Goal: Task Accomplishment & Management: Manage account settings

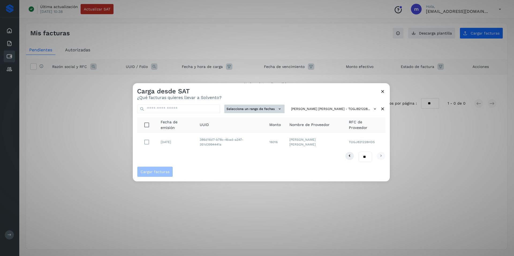
click at [259, 110] on button "Selecciona un rango de fechas" at bounding box center [254, 109] width 60 height 9
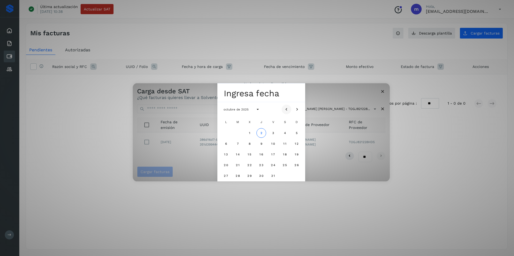
click at [285, 109] on icon "Mes anterior" at bounding box center [286, 109] width 5 height 5
click at [288, 106] on button "Mes anterior" at bounding box center [286, 110] width 10 height 10
click at [288, 107] on icon "Mes anterior" at bounding box center [286, 109] width 5 height 5
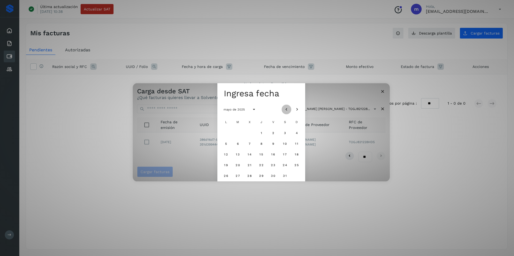
click at [288, 107] on icon "Mes anterior" at bounding box center [286, 109] width 5 height 5
click at [284, 133] on span "1" at bounding box center [285, 133] width 2 height 4
click at [323, 97] on div "Seleccionar una fecha sáb, 1 mar marzo de 2025 L M X J V S D 1 2 3 4 5 6 7 8 9 …" at bounding box center [261, 132] width 257 height 98
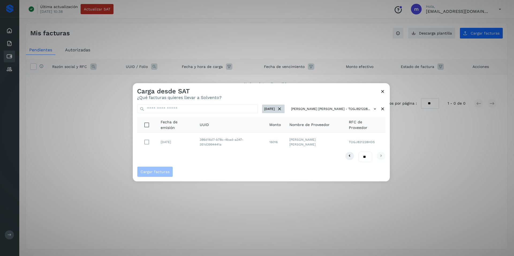
click at [266, 109] on button "01 mar 2025" at bounding box center [273, 109] width 22 height 9
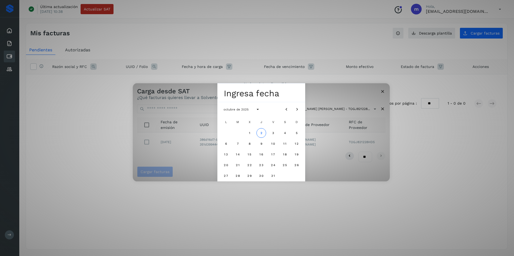
click at [262, 105] on button "01 mar 2025" at bounding box center [273, 109] width 22 height 9
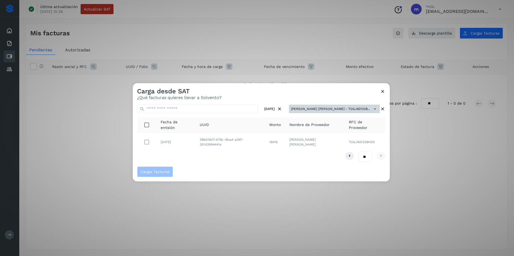
click at [317, 108] on button "JORGE ADRIAN TORRESCANO GIL - TOGJ821228..." at bounding box center [334, 109] width 91 height 9
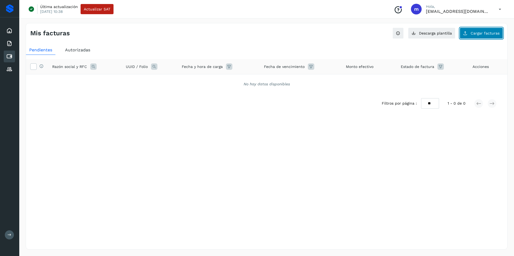
click at [477, 31] on button "Cargar facturas" at bounding box center [480, 33] width 43 height 11
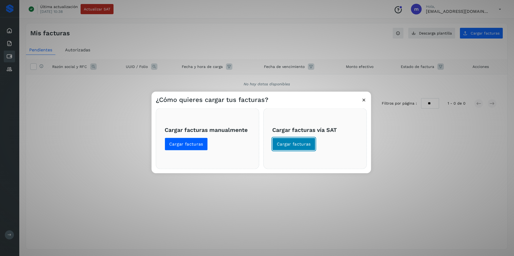
click at [292, 146] on span "Cargar facturas" at bounding box center [294, 144] width 34 height 6
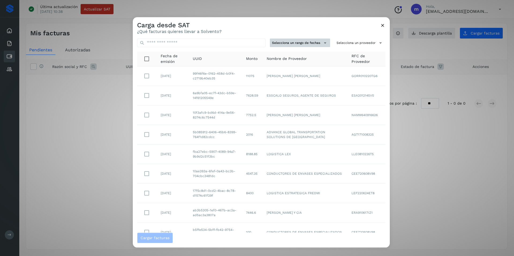
click at [301, 43] on button "Selecciona un rango de fechas" at bounding box center [300, 43] width 60 height 9
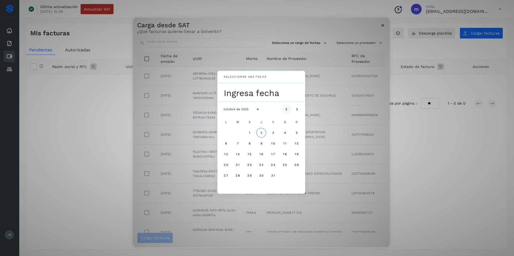
click at [288, 108] on icon "Mes anterior" at bounding box center [286, 109] width 5 height 5
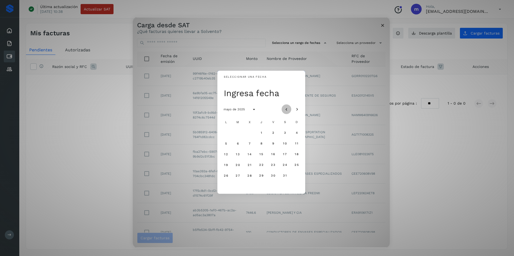
click at [288, 108] on icon "Mes anterior" at bounding box center [286, 109] width 5 height 5
click at [283, 130] on button "1" at bounding box center [285, 133] width 10 height 10
click at [297, 108] on icon "Mes siguiente" at bounding box center [296, 109] width 5 height 5
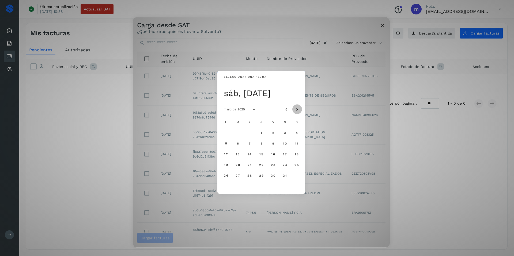
click at [297, 108] on icon "Mes siguiente" at bounding box center [296, 109] width 5 height 5
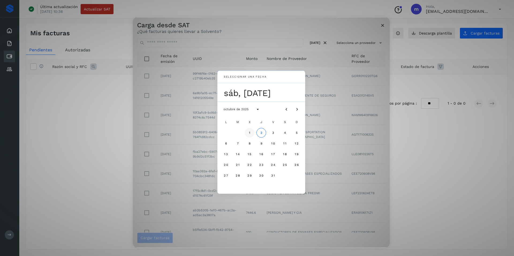
click at [250, 134] on span "1" at bounding box center [249, 133] width 2 height 4
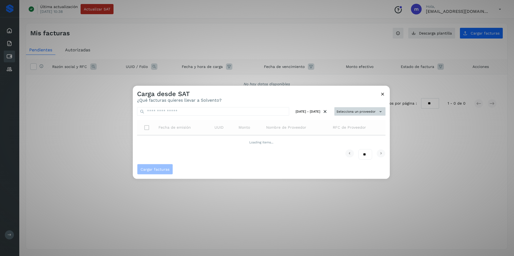
click at [366, 112] on button "Selecciona un proveedor" at bounding box center [359, 111] width 51 height 9
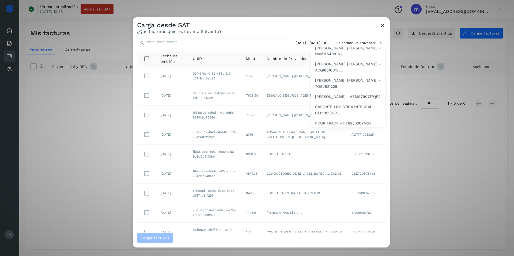
scroll to position [53, 0]
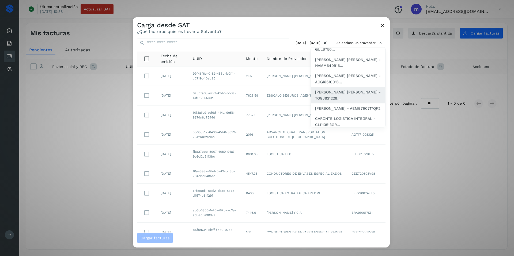
click at [338, 95] on span "JORGE ADRIAN TORRESCANO GIL - TOGJ821228..." at bounding box center [348, 95] width 66 height 12
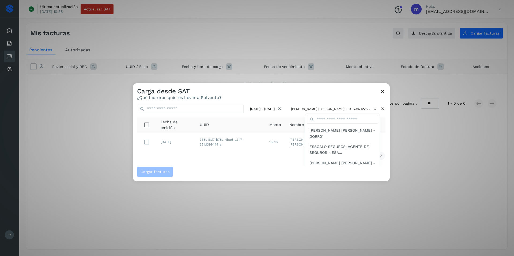
click at [280, 94] on div at bounding box center [390, 211] width 514 height 256
click at [383, 91] on icon at bounding box center [383, 92] width 6 height 6
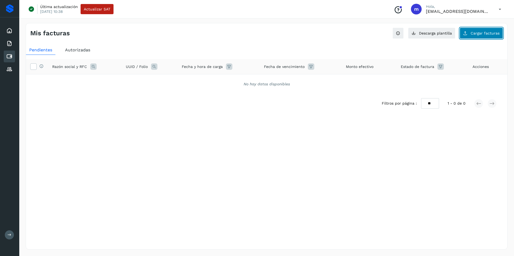
click at [479, 33] on span "Cargar facturas" at bounding box center [484, 33] width 29 height 4
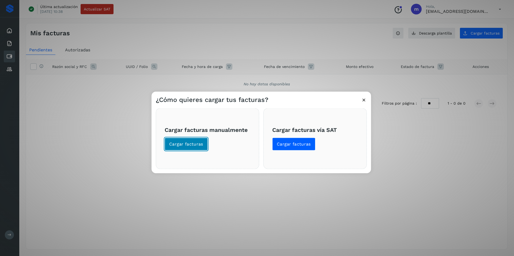
click at [180, 142] on span "Cargar facturas" at bounding box center [186, 144] width 34 height 6
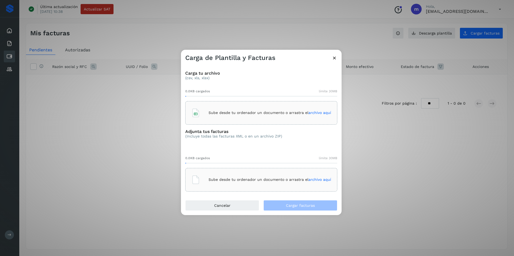
click at [313, 112] on span "archivo aquí" at bounding box center [319, 112] width 23 height 4
click at [319, 178] on span "archivo aquí" at bounding box center [319, 179] width 23 height 4
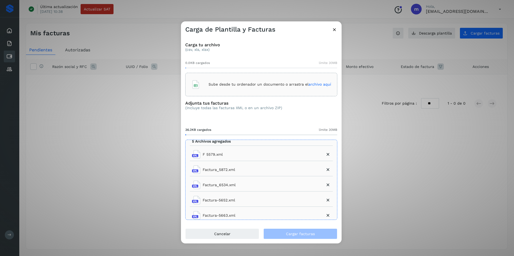
scroll to position [9, 0]
click at [326, 83] on span "archivo aquí" at bounding box center [319, 84] width 23 height 4
click at [275, 123] on div "Adjunta tus facturas (Incluye todas las facturas XML o en un archivo ZIP) 36.2K…" at bounding box center [261, 160] width 152 height 119
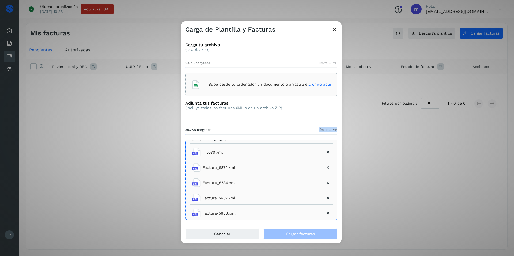
click at [275, 123] on div "Adjunta tus facturas (Incluye todas las facturas XML o en un archivo ZIP) 36.2K…" at bounding box center [261, 160] width 152 height 119
drag, startPoint x: 275, startPoint y: 123, endPoint x: 265, endPoint y: 122, distance: 10.4
click at [265, 122] on div "Adjunta tus facturas (Incluye todas las facturas XML o en un archivo ZIP) 36.2K…" at bounding box center [261, 160] width 152 height 119
click at [316, 83] on span "archivo aquí" at bounding box center [319, 84] width 23 height 4
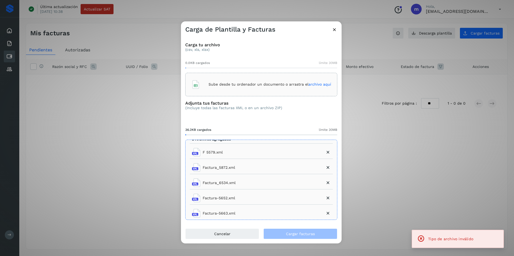
click at [314, 83] on span "archivo aquí" at bounding box center [319, 84] width 23 height 4
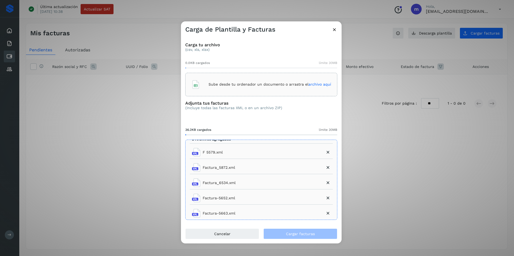
click at [333, 27] on icon at bounding box center [334, 30] width 6 height 6
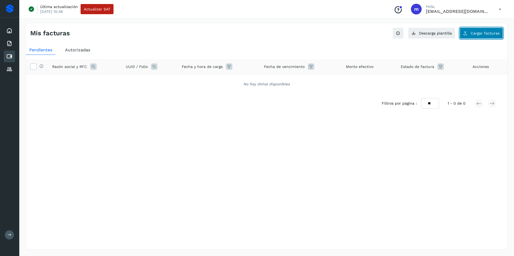
click at [480, 32] on span "Cargar facturas" at bounding box center [484, 33] width 29 height 4
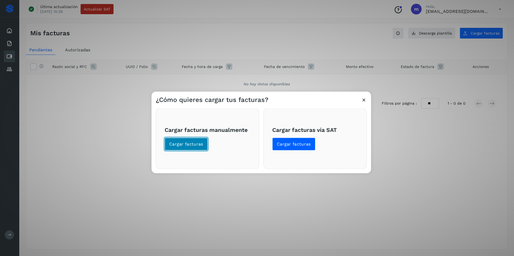
click at [183, 145] on span "Cargar facturas" at bounding box center [186, 144] width 34 height 6
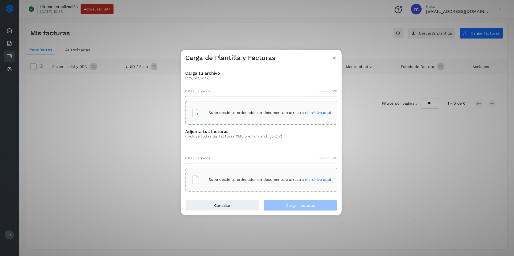
click at [238, 141] on div "Adjunta tus facturas (Incluye todas las facturas XML o en un archivo ZIP)" at bounding box center [233, 136] width 97 height 14
click at [332, 56] on icon at bounding box center [334, 58] width 6 height 6
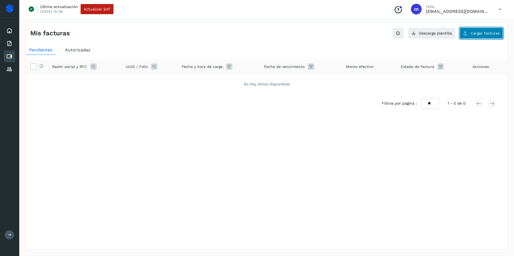
click at [473, 34] on span "Cargar facturas" at bounding box center [484, 33] width 29 height 4
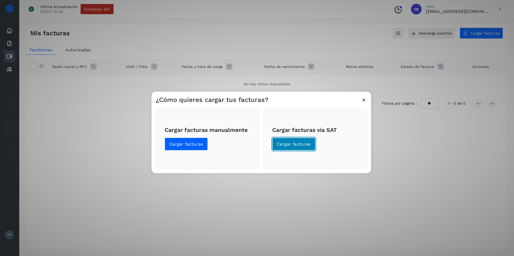
click at [289, 143] on span "Cargar facturas" at bounding box center [294, 144] width 34 height 6
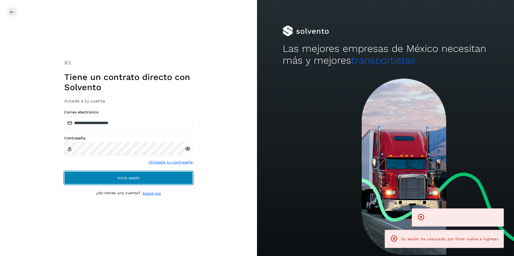
click at [126, 175] on button "Inicia sesión" at bounding box center [128, 177] width 128 height 13
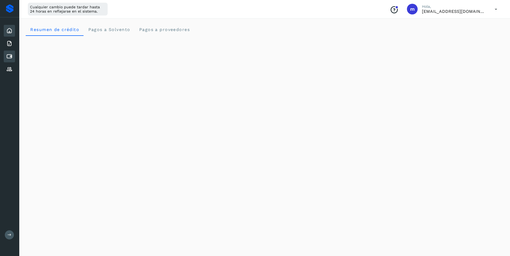
click at [7, 54] on icon at bounding box center [9, 56] width 6 height 6
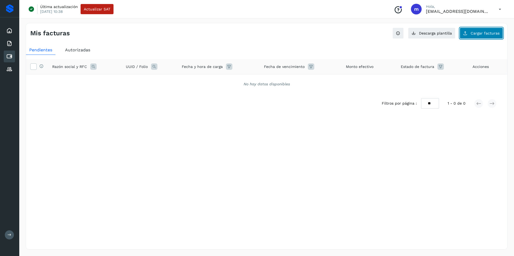
click at [489, 35] on span "Cargar facturas" at bounding box center [484, 33] width 29 height 4
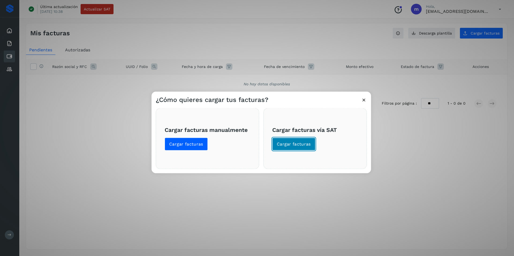
click at [296, 144] on span "Cargar facturas" at bounding box center [294, 144] width 34 height 6
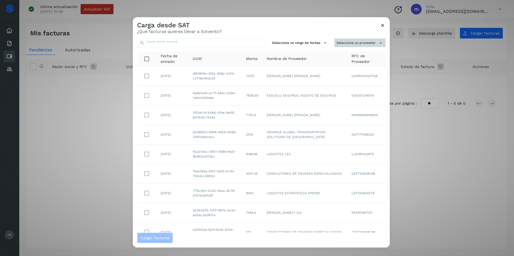
click at [371, 43] on button "Selecciona un proveedor" at bounding box center [359, 43] width 51 height 9
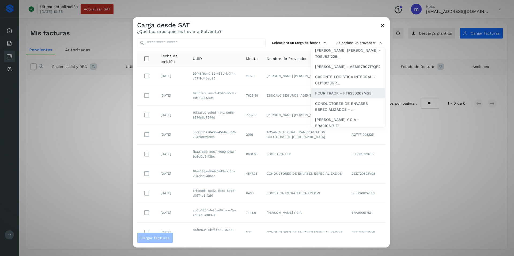
scroll to position [42, 0]
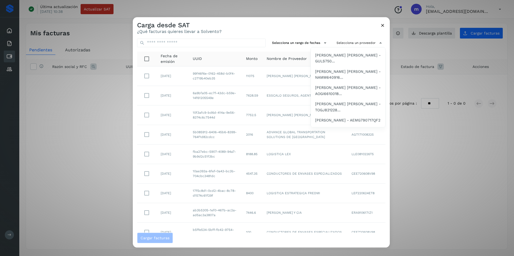
click at [323, 104] on span "JORGE ADRIAN TORRESCANO GIL - TOGJ821228..." at bounding box center [348, 107] width 66 height 12
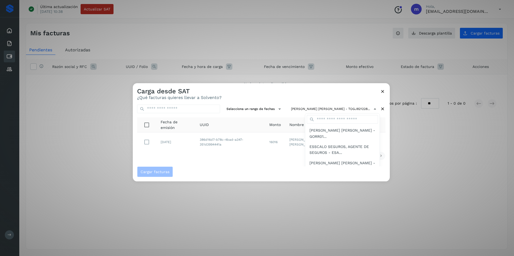
click at [309, 95] on div at bounding box center [390, 211] width 514 height 256
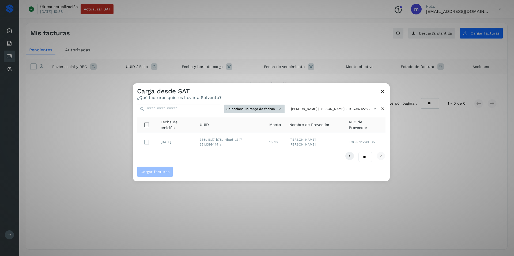
click at [256, 109] on button "Selecciona un rango de fechas" at bounding box center [254, 109] width 60 height 9
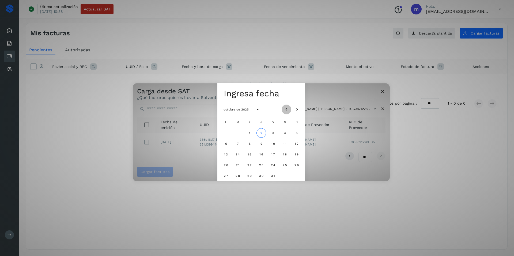
click at [285, 109] on icon "Mes anterior" at bounding box center [286, 109] width 5 height 5
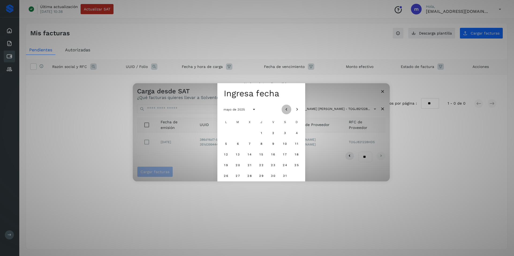
click at [285, 109] on icon "Mes anterior" at bounding box center [286, 109] width 5 height 5
click at [284, 134] on span "1" at bounding box center [285, 133] width 2 height 4
click at [296, 109] on icon "Mes siguiente" at bounding box center [296, 109] width 5 height 5
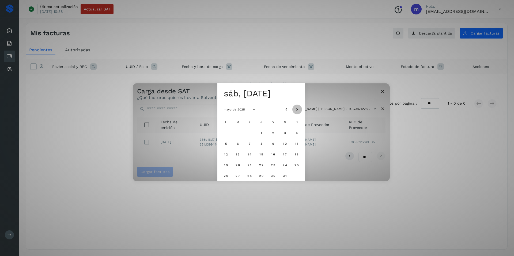
click at [296, 109] on icon "Mes siguiente" at bounding box center [296, 109] width 5 height 5
click at [295, 109] on icon "Mes siguiente" at bounding box center [296, 109] width 5 height 5
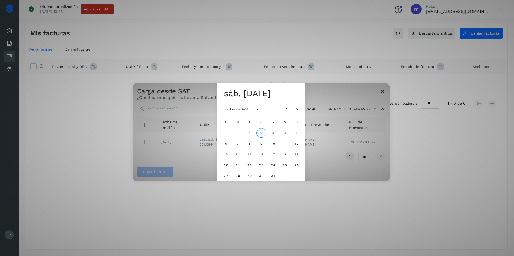
click at [262, 131] on span "2" at bounding box center [261, 133] width 2 height 4
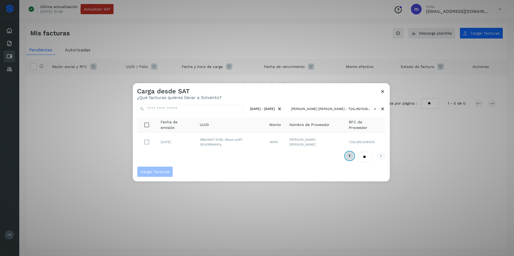
click at [351, 156] on icon at bounding box center [349, 156] width 6 height 6
click at [383, 90] on icon at bounding box center [383, 92] width 6 height 6
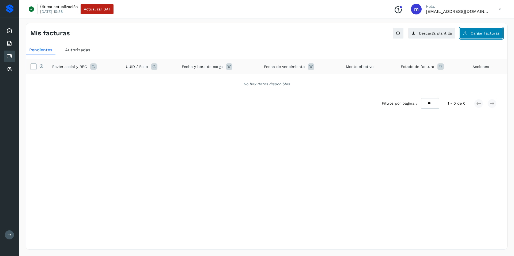
click at [487, 33] on span "Cargar facturas" at bounding box center [484, 33] width 29 height 4
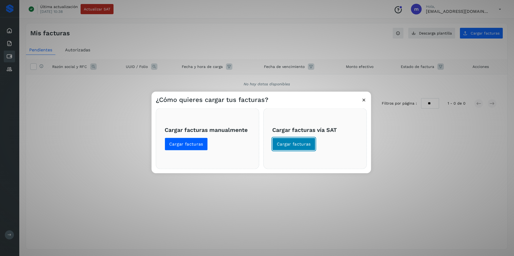
click at [286, 142] on span "Cargar facturas" at bounding box center [294, 144] width 34 height 6
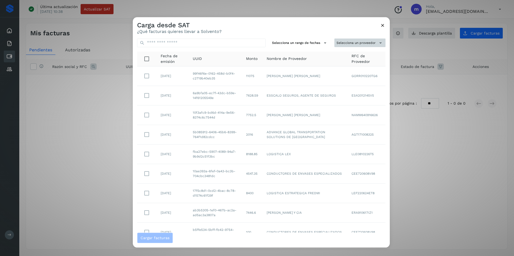
click at [359, 44] on button "Selecciona un proveedor" at bounding box center [359, 43] width 51 height 9
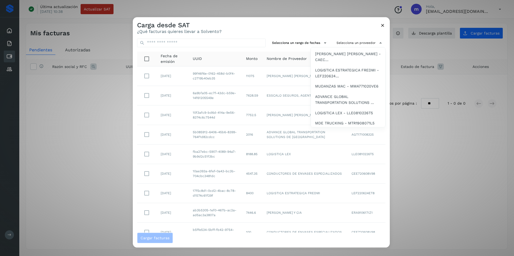
scroll to position [255, 0]
click at [338, 123] on span "MDE TRUCKING - MTR1908071L5" at bounding box center [344, 122] width 59 height 6
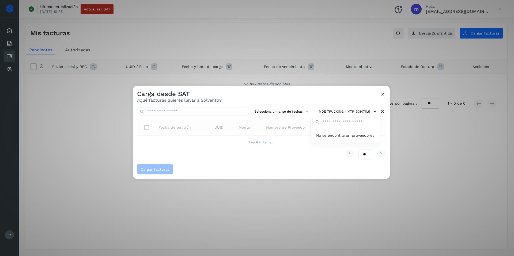
scroll to position [0, 0]
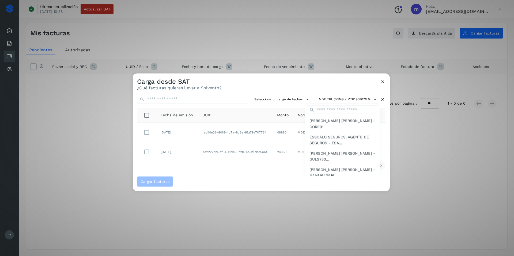
click at [212, 167] on div at bounding box center [390, 201] width 514 height 256
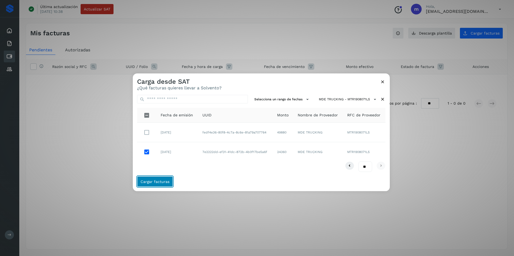
click at [156, 181] on span "Cargar facturas" at bounding box center [154, 182] width 29 height 4
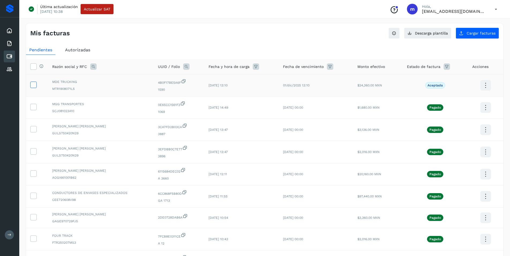
click at [32, 86] on icon at bounding box center [33, 85] width 6 height 6
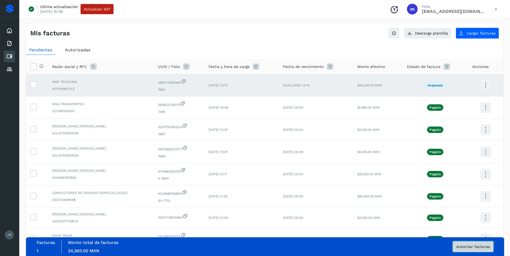
click at [476, 247] on span "Autorizar facturas" at bounding box center [473, 247] width 34 height 4
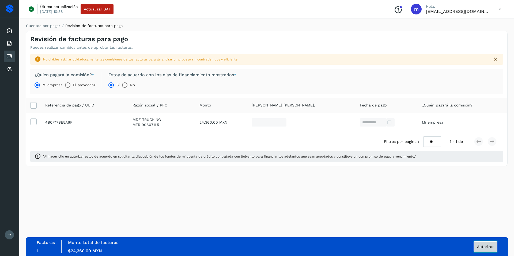
click at [487, 243] on button "Autorizar" at bounding box center [485, 246] width 24 height 11
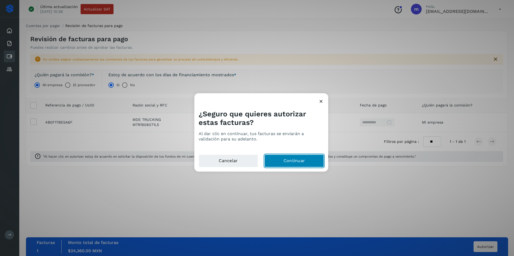
click at [293, 162] on button "Continuar" at bounding box center [293, 160] width 59 height 13
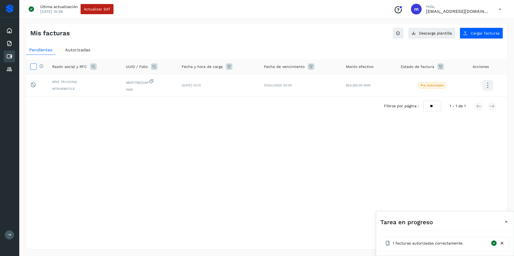
click at [33, 67] on icon at bounding box center [33, 66] width 6 height 6
click at [486, 86] on icon at bounding box center [487, 85] width 13 height 13
click at [314, 153] on div at bounding box center [257, 128] width 514 height 256
click at [414, 244] on span "1 facturas autorizadas correctamente." at bounding box center [427, 243] width 71 height 6
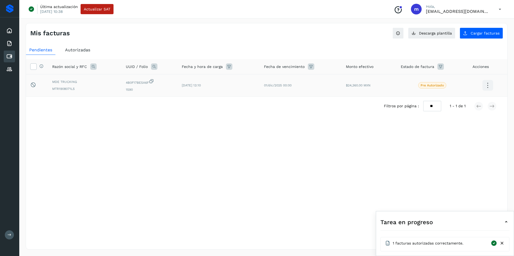
click at [493, 242] on icon at bounding box center [493, 243] width 7 height 6
click at [506, 220] on icon at bounding box center [506, 222] width 6 height 6
click at [504, 247] on icon at bounding box center [506, 248] width 6 height 6
click at [427, 243] on span "1 facturas autorizadas correctamente." at bounding box center [427, 243] width 71 height 6
click at [7, 30] on icon at bounding box center [9, 31] width 6 height 6
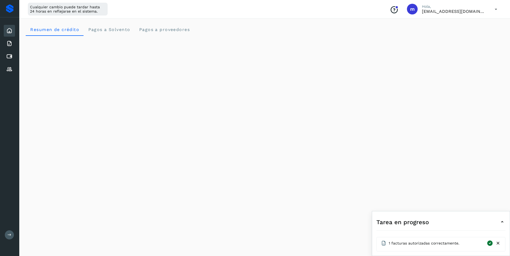
click at [495, 10] on icon at bounding box center [495, 9] width 11 height 11
click at [467, 33] on div "Cerrar sesión" at bounding box center [469, 34] width 64 height 10
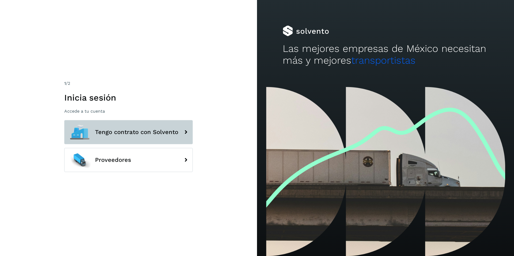
click at [126, 132] on span "Tengo contrato con Solvento" at bounding box center [136, 132] width 83 height 6
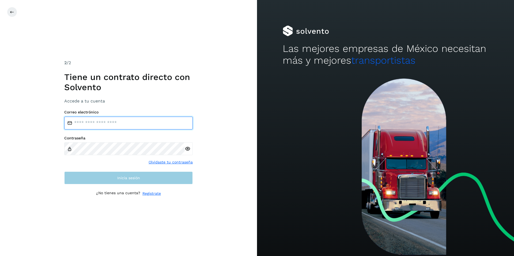
type input "**********"
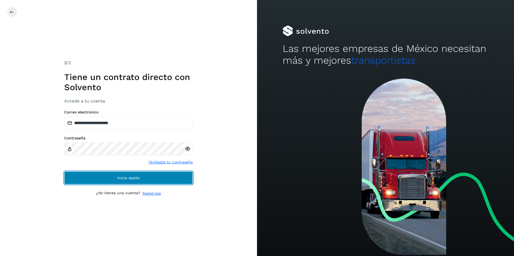
click at [115, 179] on button "Inicia sesión" at bounding box center [128, 177] width 128 height 13
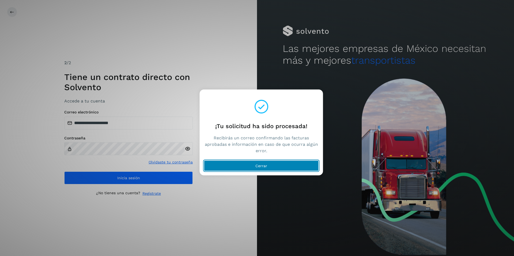
click at [251, 167] on button "Cerrar" at bounding box center [261, 165] width 115 height 11
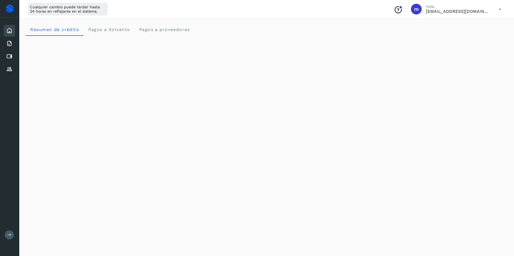
click at [498, 9] on icon at bounding box center [499, 9] width 11 height 11
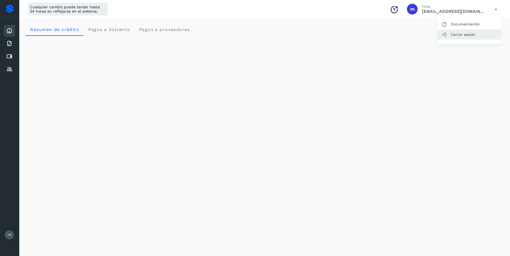
click at [460, 36] on div "Cerrar sesión" at bounding box center [469, 34] width 64 height 10
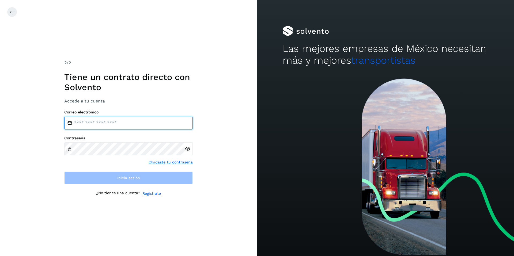
type input "**********"
